Goal: Information Seeking & Learning: Learn about a topic

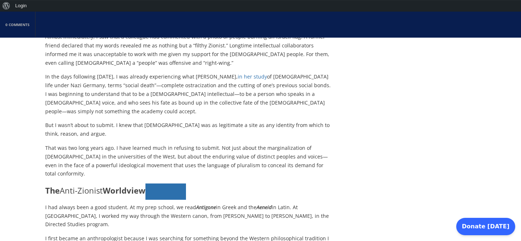
scroll to position [295, 0]
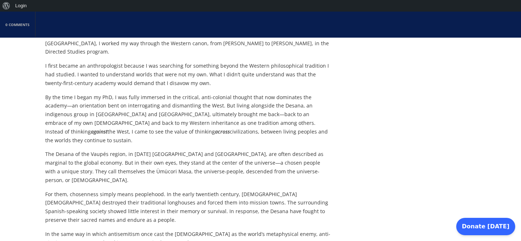
scroll to position [539, 0]
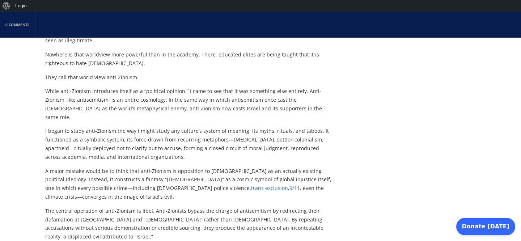
scroll to position [735, 0]
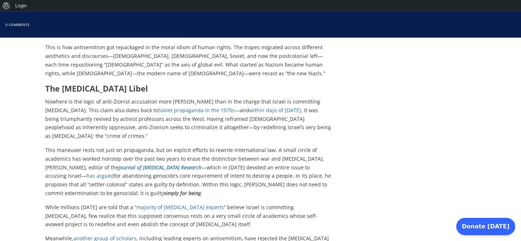
scroll to position [1467, 0]
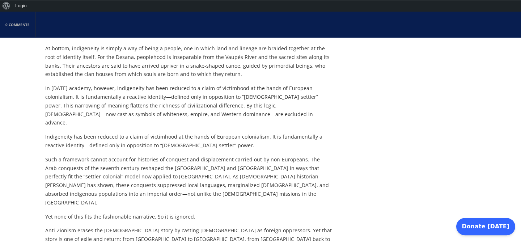
scroll to position [1858, 0]
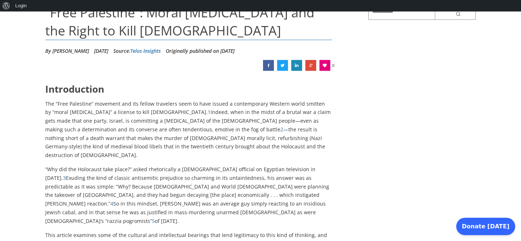
scroll to position [147, 0]
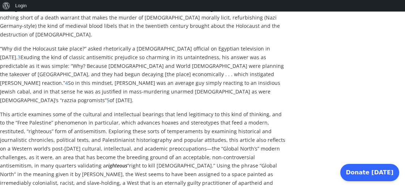
scroll to position [248, 0]
click at [10, 174] on p "This article examines some of the cultural and intellectual bearings that lend …" at bounding box center [143, 166] width 287 height 112
